Goal: Task Accomplishment & Management: Manage account settings

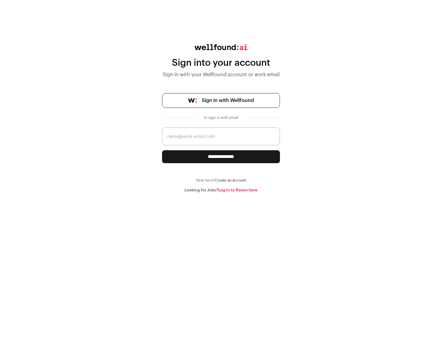
click at [228, 100] on span "Sign in with Wellfound" at bounding box center [228, 100] width 52 height 7
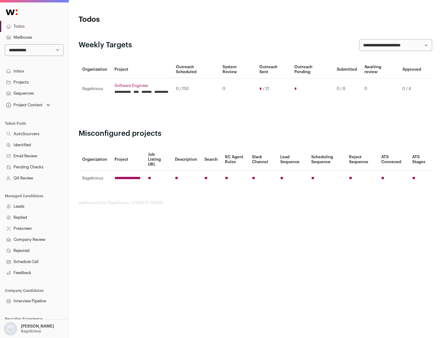
click at [34, 82] on link "Projects" at bounding box center [34, 82] width 69 height 11
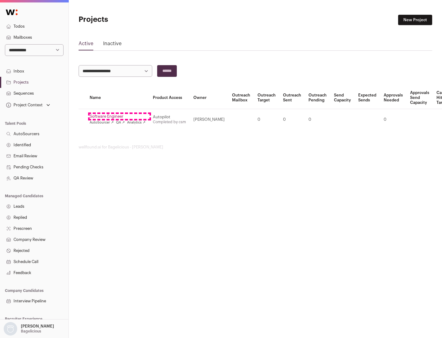
click at [120, 116] on link "Software Engineer" at bounding box center [118, 116] width 56 height 5
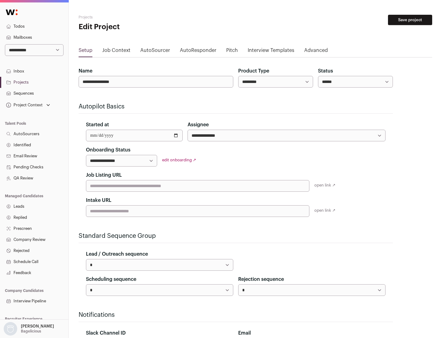
click at [410, 20] on button "Save project" at bounding box center [410, 20] width 44 height 10
